Goal: Task Accomplishment & Management: Use online tool/utility

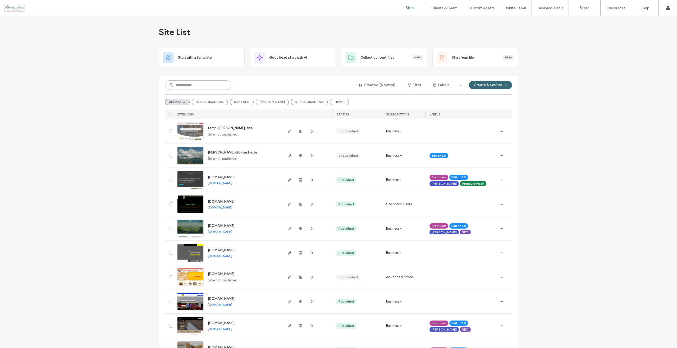
click at [183, 85] on input at bounding box center [198, 85] width 66 height 10
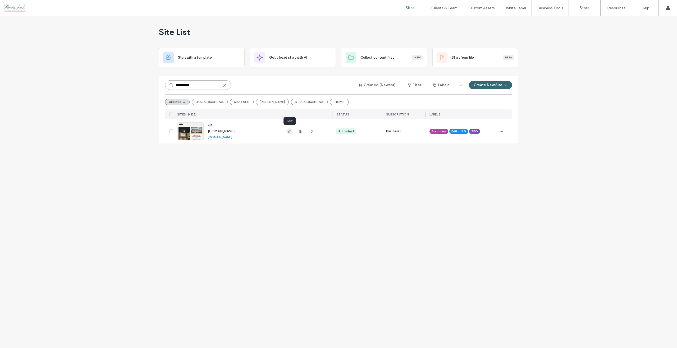
type input "**********"
click at [287, 131] on span "button" at bounding box center [289, 131] width 6 height 6
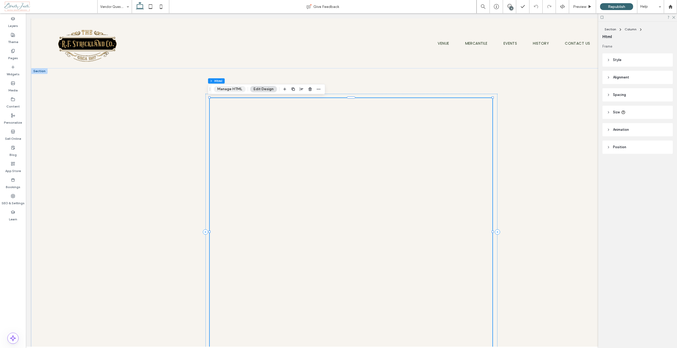
click at [227, 91] on button "Manage HTML" at bounding box center [230, 89] width 32 height 6
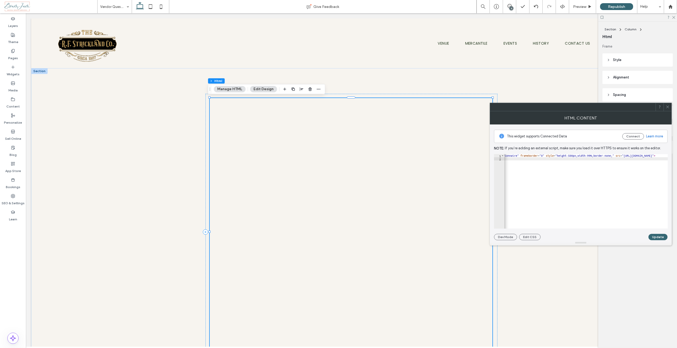
scroll to position [0, 88]
drag, startPoint x: 583, startPoint y: 156, endPoint x: 563, endPoint y: 156, distance: 19.8
click at [563, 156] on div "< iframe aria-label = "R.F. Strickland Vendor Spot Light Questionnaire" framebo…" at bounding box center [635, 192] width 438 height 77
type textarea "**********"
click at [662, 236] on button "Update" at bounding box center [657, 237] width 19 height 6
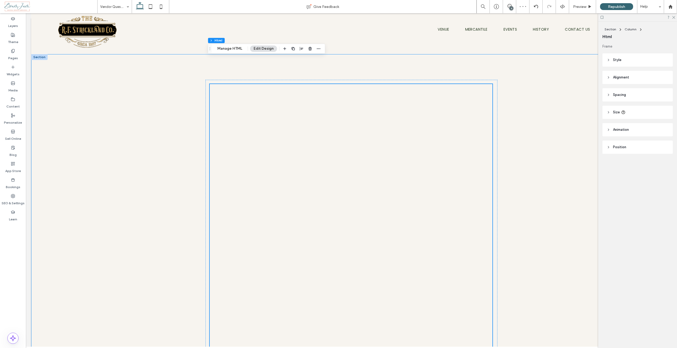
scroll to position [0, 0]
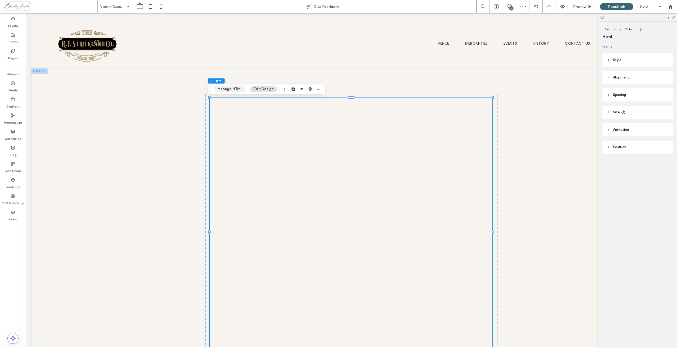
click at [226, 89] on button "Manage HTML" at bounding box center [230, 89] width 32 height 6
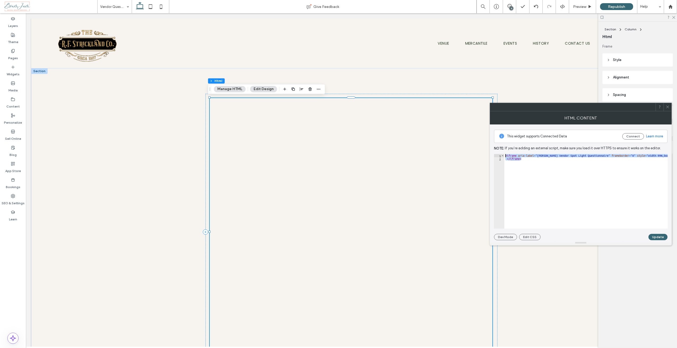
drag, startPoint x: 529, startPoint y: 160, endPoint x: 500, endPoint y: 154, distance: 29.9
click at [500, 154] on div "This widget supports Connected Data Connect Learn more Note: If you’re adding a…" at bounding box center [580, 183] width 173 height 116
paste textarea "**********"
click at [619, 155] on div "< iframe aria-label = 'R.F. Strickland Vendor Spot Light Questionnaire' framebo…" at bounding box center [686, 192] width 453 height 77
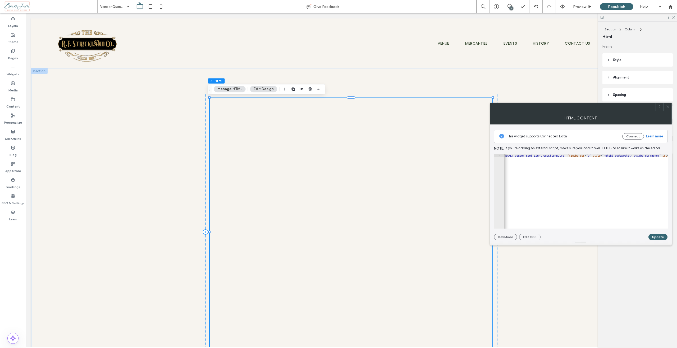
scroll to position [0, 13]
type textarea "**********"
click at [656, 236] on button "Update" at bounding box center [657, 237] width 19 height 6
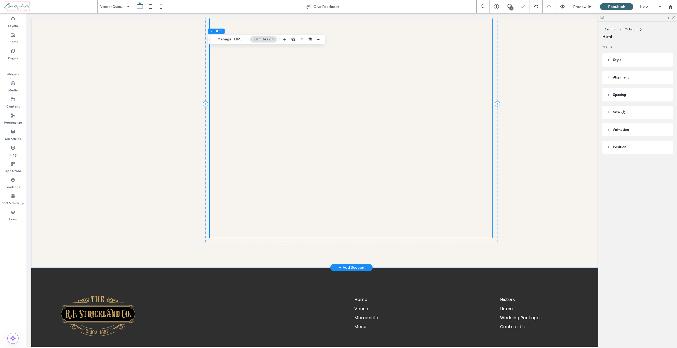
scroll to position [132, 0]
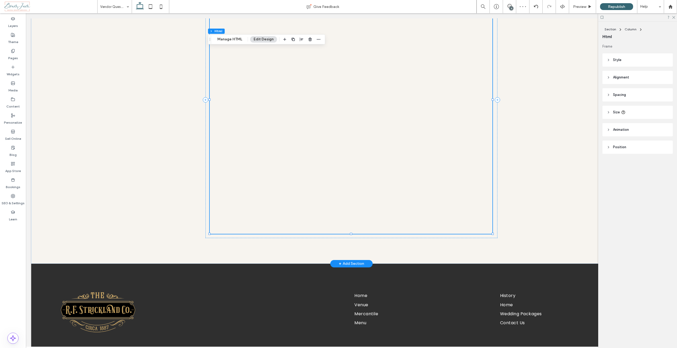
click at [454, 121] on div at bounding box center [351, 100] width 282 height 268
click at [231, 41] on button "Manage HTML" at bounding box center [230, 39] width 32 height 6
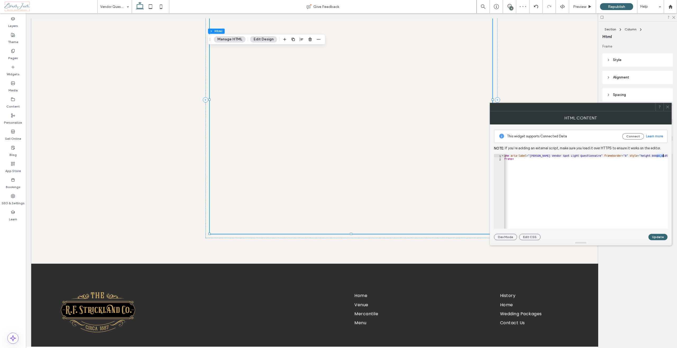
scroll to position [0, 19]
click at [645, 155] on div "< iframe aria-label = "R.F. Strickland Vendor Spot Light Questionnaire" framebo…" at bounding box center [585, 191] width 163 height 75
type textarea "**********"
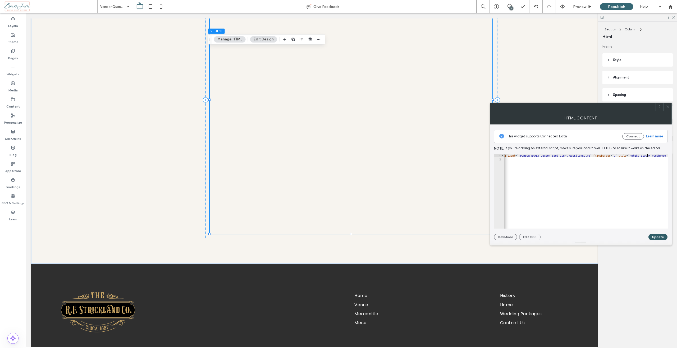
click at [659, 237] on button "Update" at bounding box center [657, 237] width 19 height 6
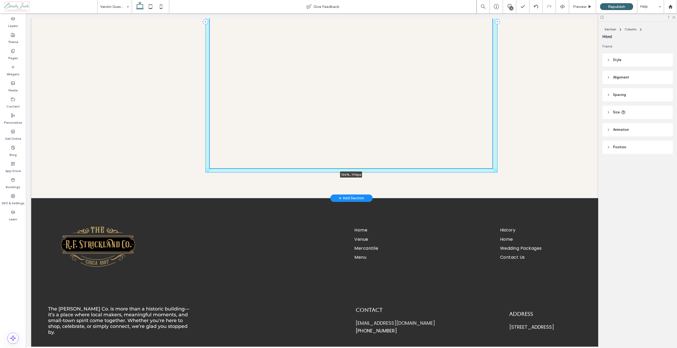
scroll to position [224, 0]
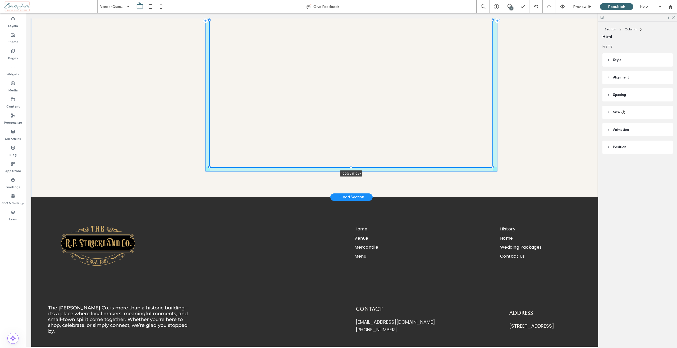
drag, startPoint x: 491, startPoint y: 155, endPoint x: 491, endPoint y: 168, distance: 12.7
click at [492, 168] on div at bounding box center [493, 167] width 2 height 2
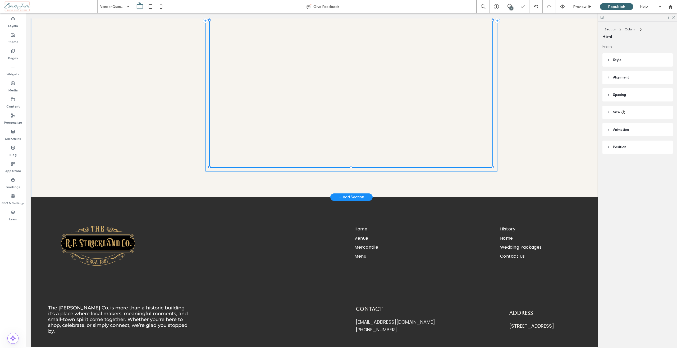
type input "****"
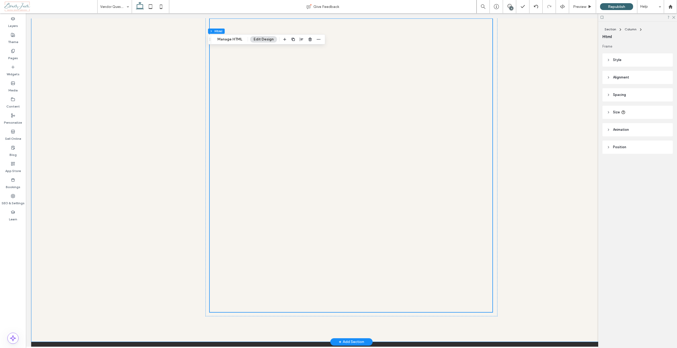
scroll to position [0, 0]
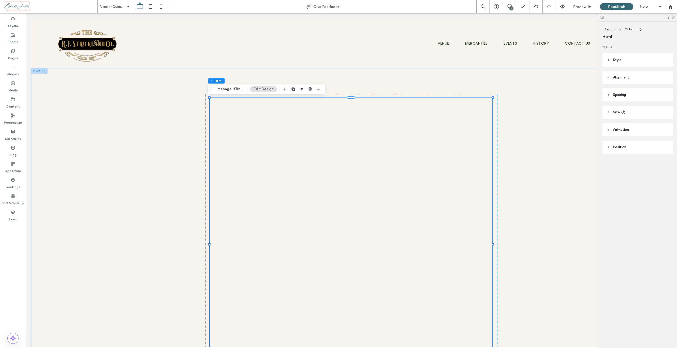
click at [39, 73] on div at bounding box center [39, 71] width 16 height 6
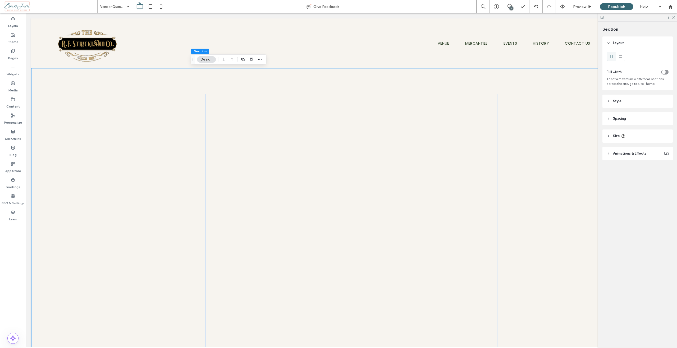
click at [666, 72] on div "toggle" at bounding box center [664, 72] width 7 height 5
click at [610, 7] on span "Republish" at bounding box center [616, 6] width 17 height 4
